Goal: Task Accomplishment & Management: Manage account settings

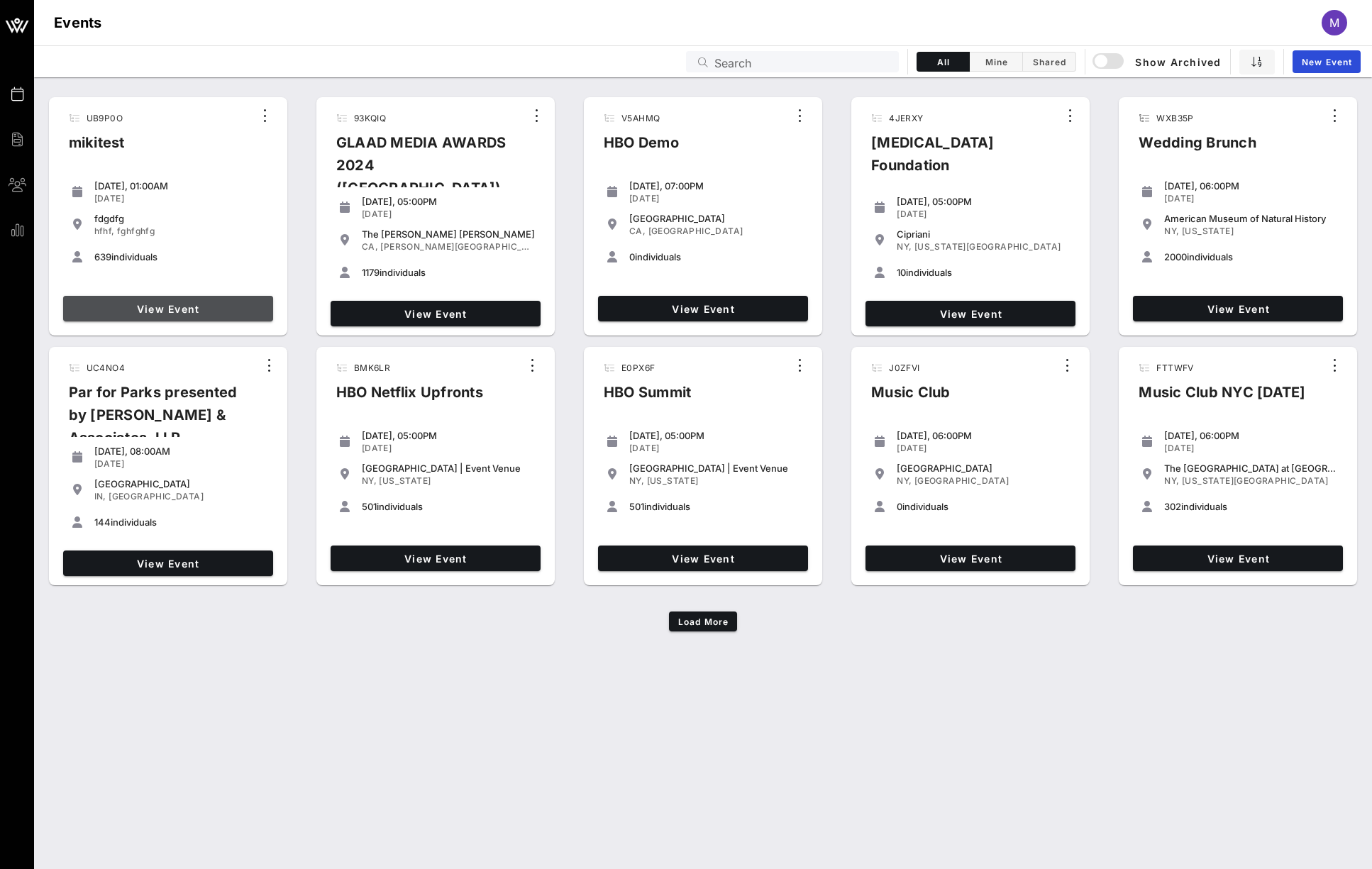
click at [221, 309] on span "View Event" at bounding box center [168, 309] width 199 height 12
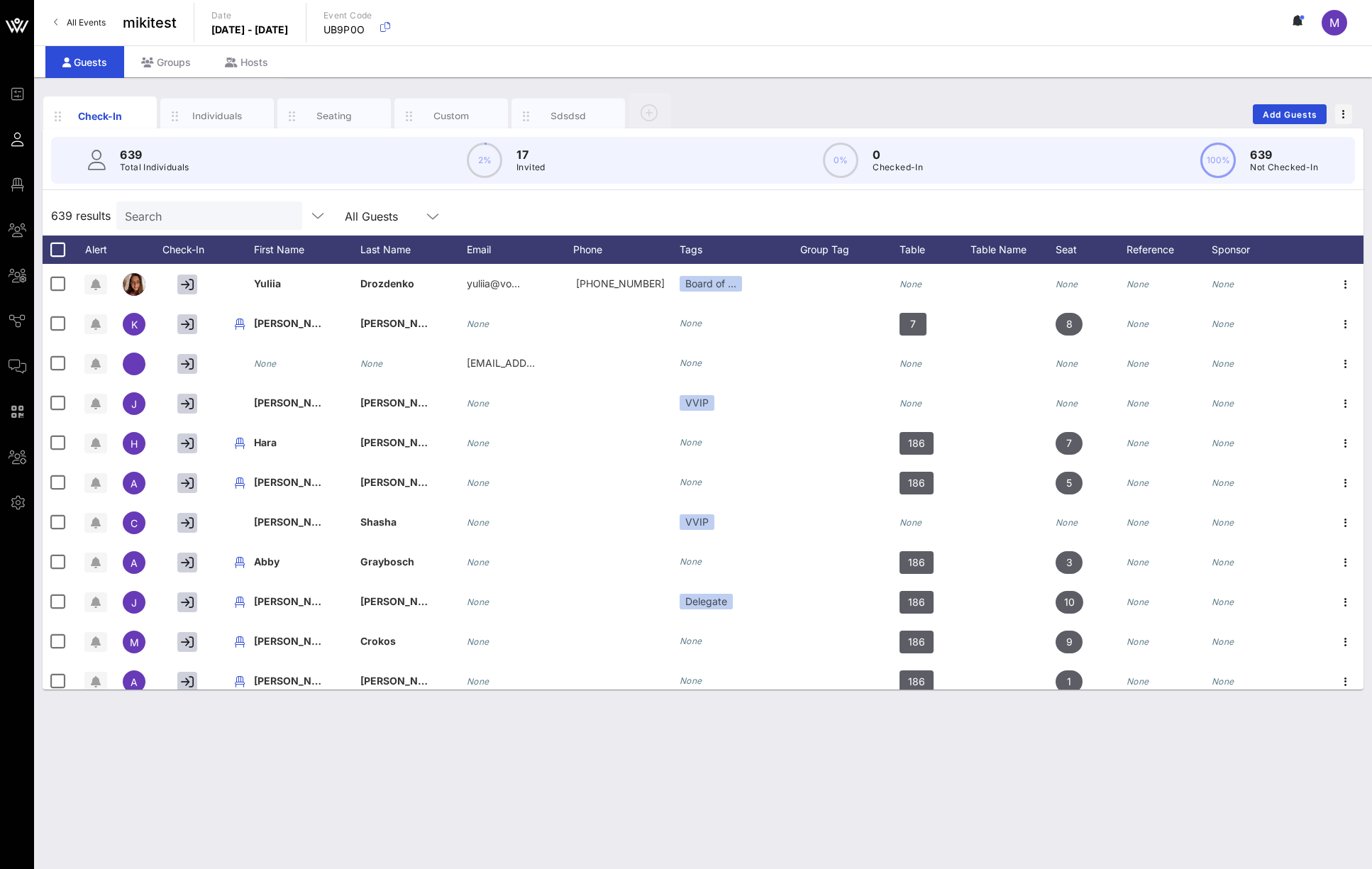
click at [179, 216] on input "Search" at bounding box center [208, 216] width 166 height 18
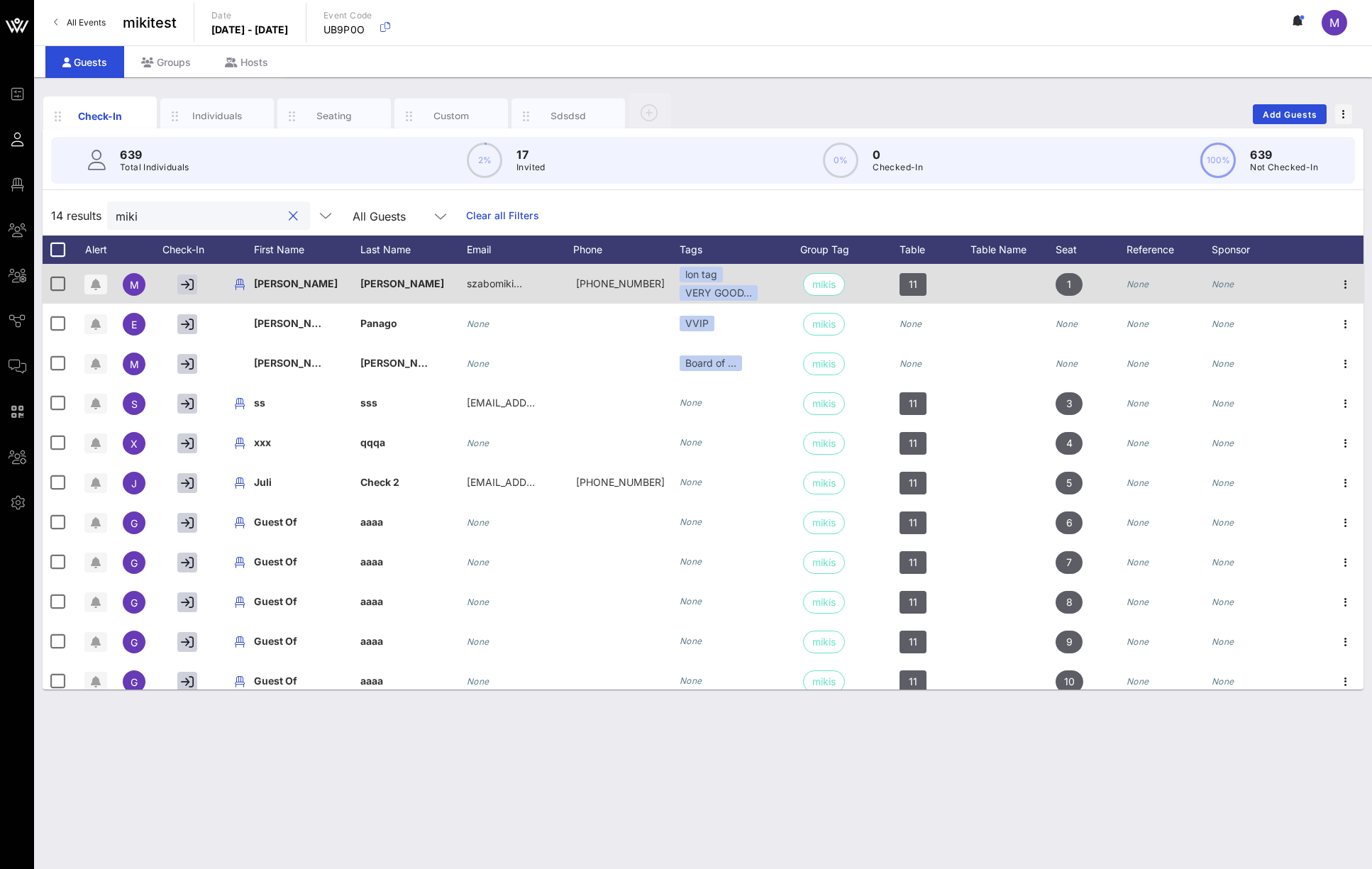
type input "miki"
click at [71, 283] on div at bounding box center [60, 284] width 23 height 17
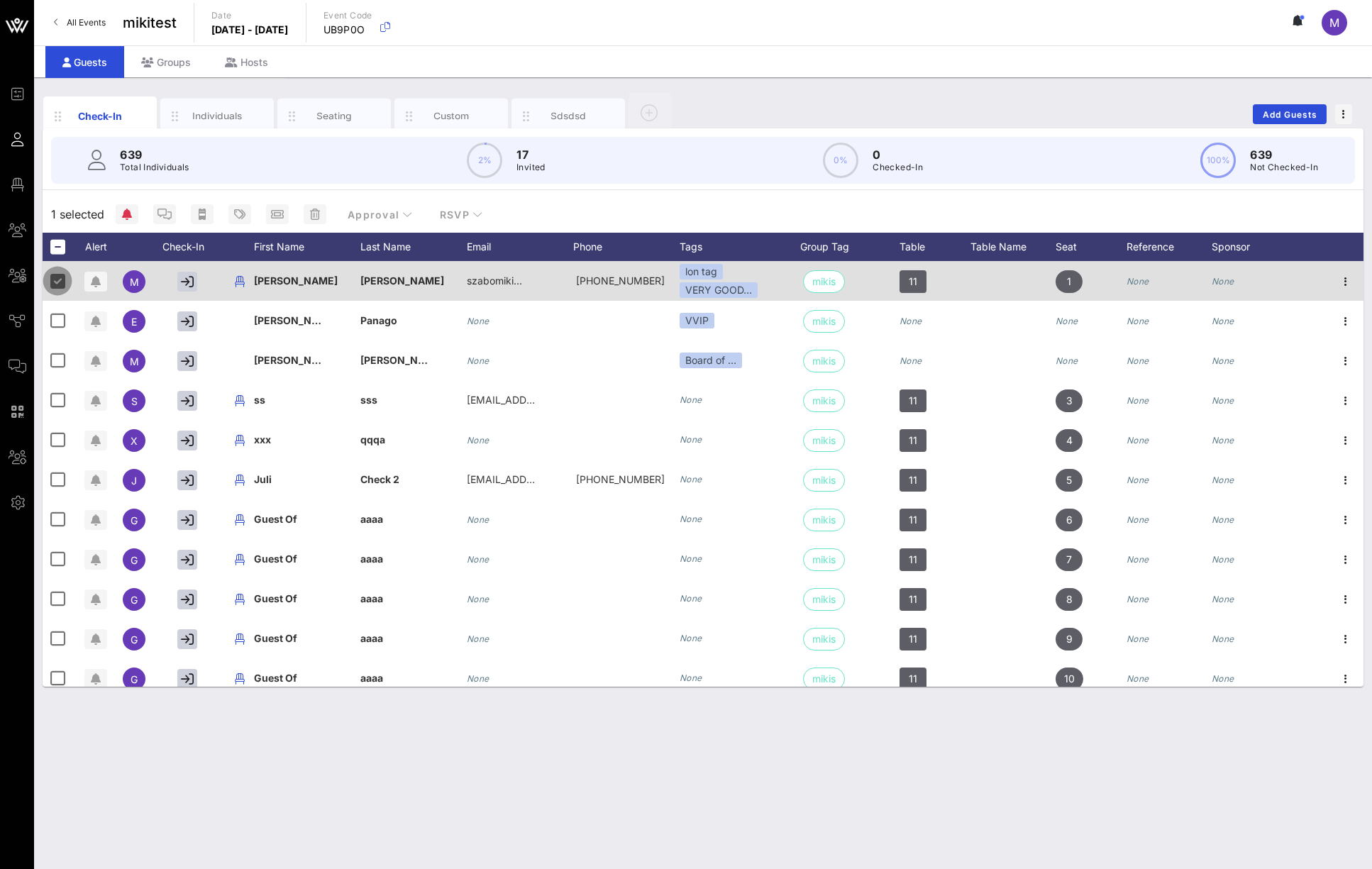
click at [63, 283] on div at bounding box center [58, 281] width 24 height 24
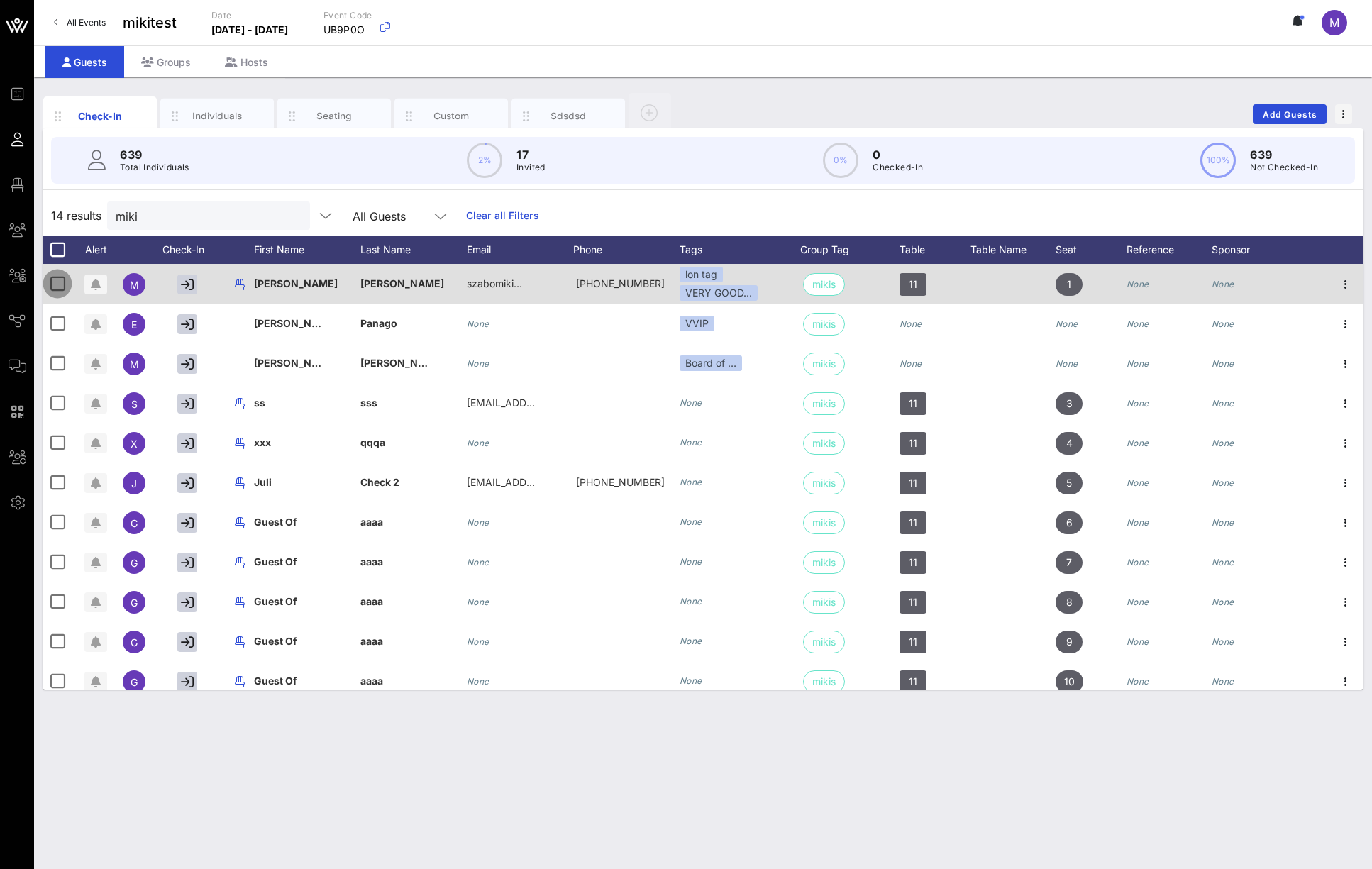
click at [63, 283] on div at bounding box center [58, 284] width 24 height 24
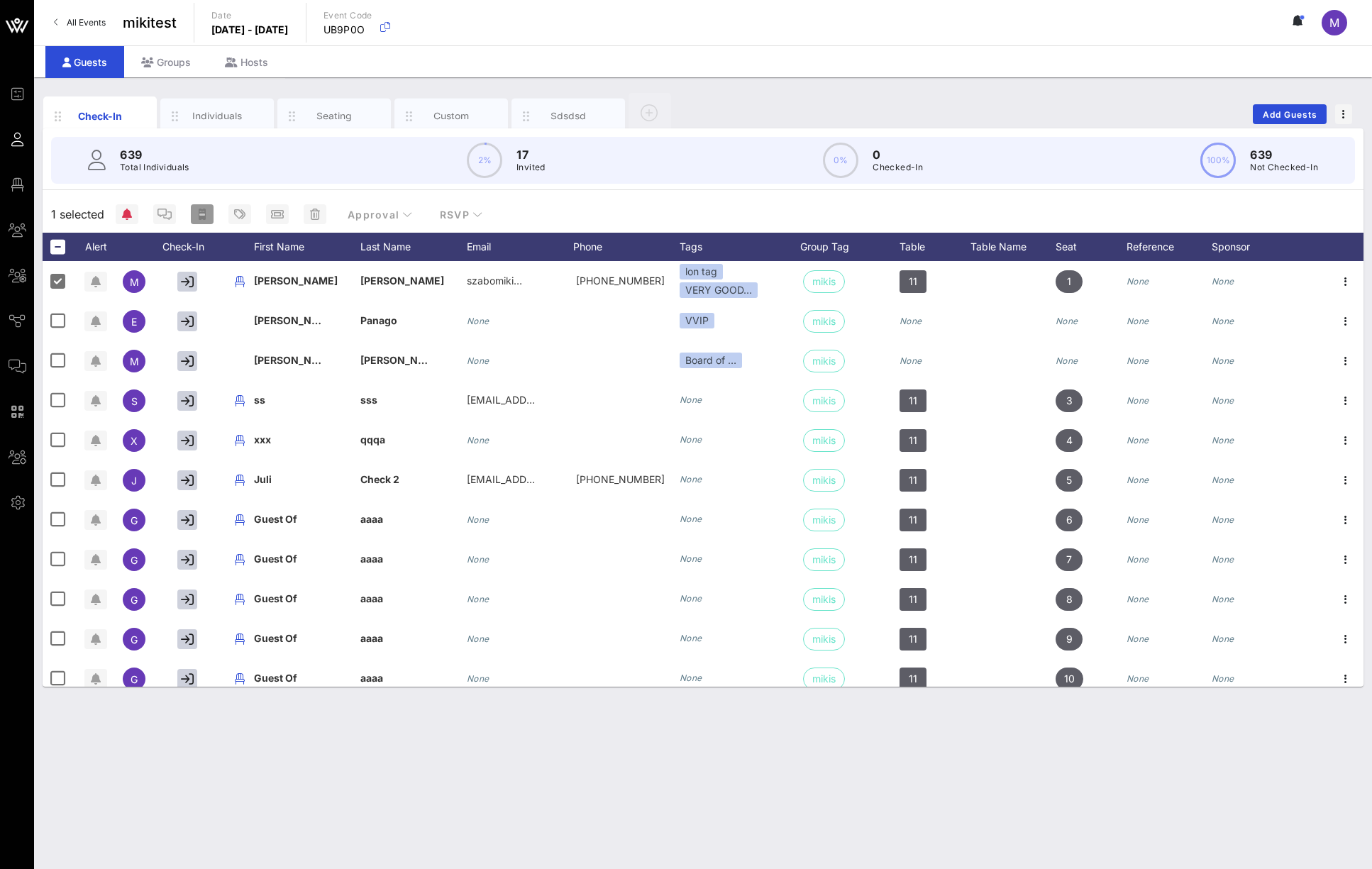
click at [201, 205] on button "button" at bounding box center [202, 214] width 23 height 20
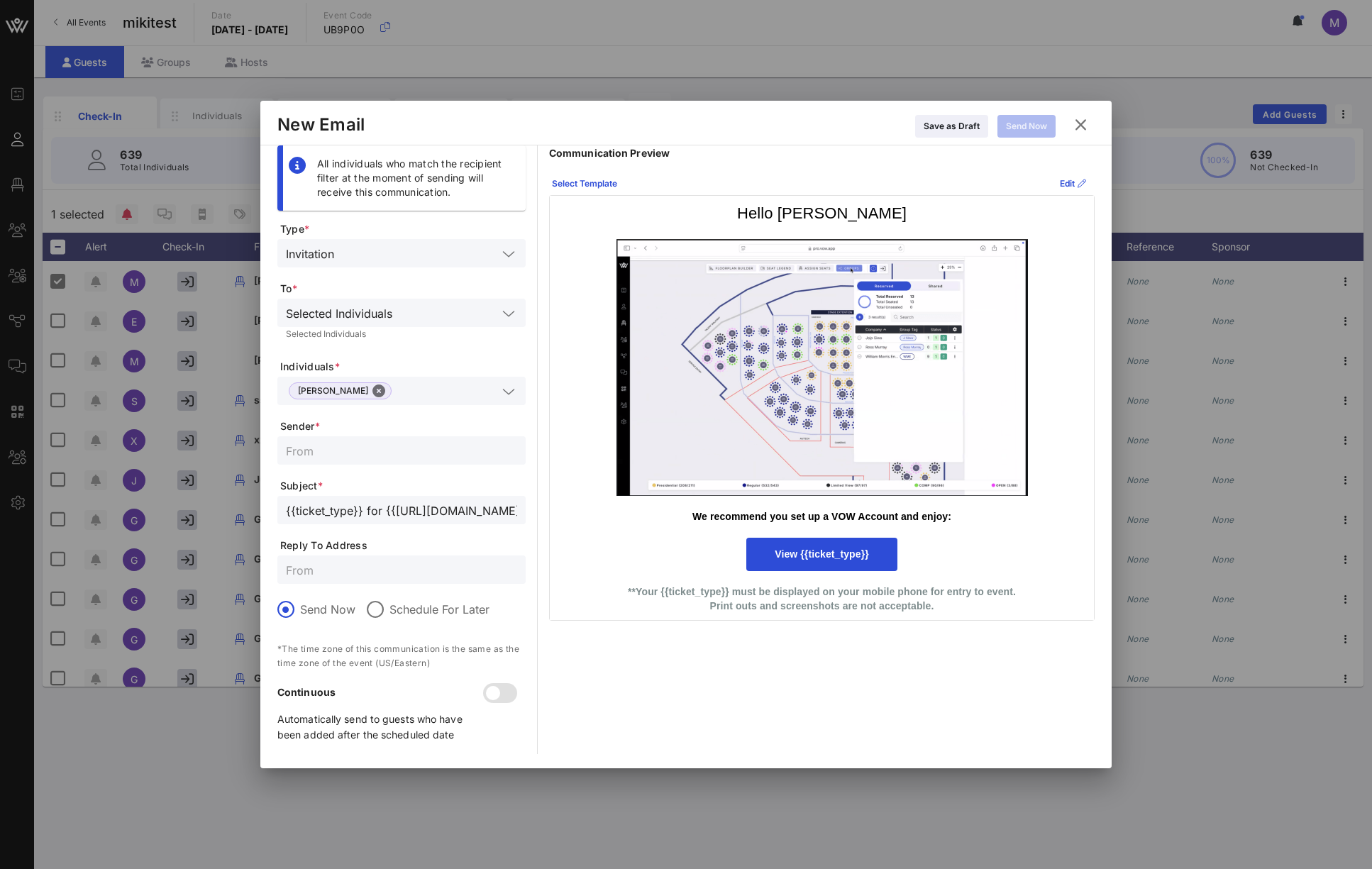
click at [363, 455] on input "text" at bounding box center [401, 451] width 231 height 18
type input "dasdasd"
click at [1028, 117] on button "Send Now" at bounding box center [1026, 127] width 58 height 23
